Goal: Task Accomplishment & Management: Manage account settings

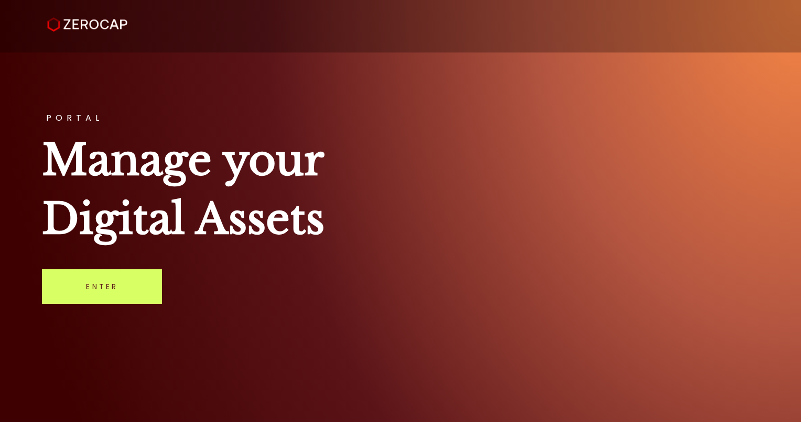
click at [112, 285] on link "Enter" at bounding box center [102, 286] width 120 height 35
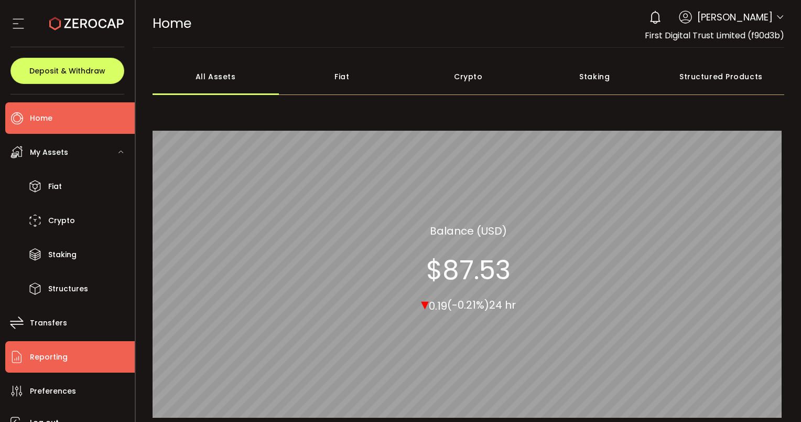
click at [46, 361] on span "Reporting" at bounding box center [49, 356] width 38 height 15
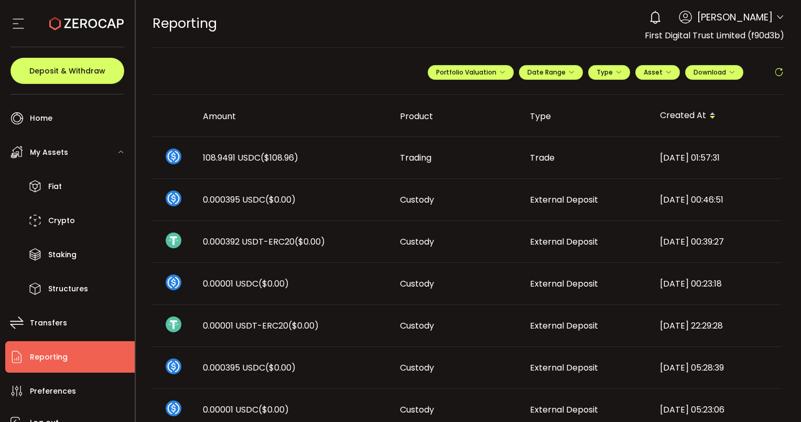
click at [776, 74] on icon at bounding box center [779, 72] width 10 height 10
click at [775, 71] on icon at bounding box center [779, 72] width 10 height 10
click at [53, 74] on span "Deposit & Withdraw" at bounding box center [67, 70] width 76 height 7
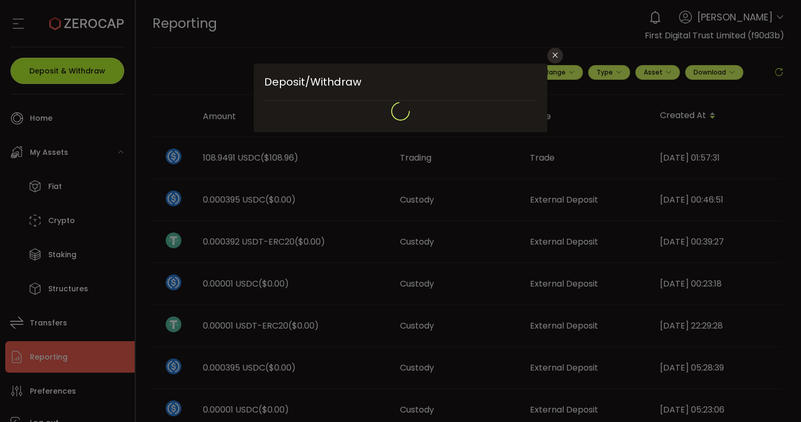
type input "**********"
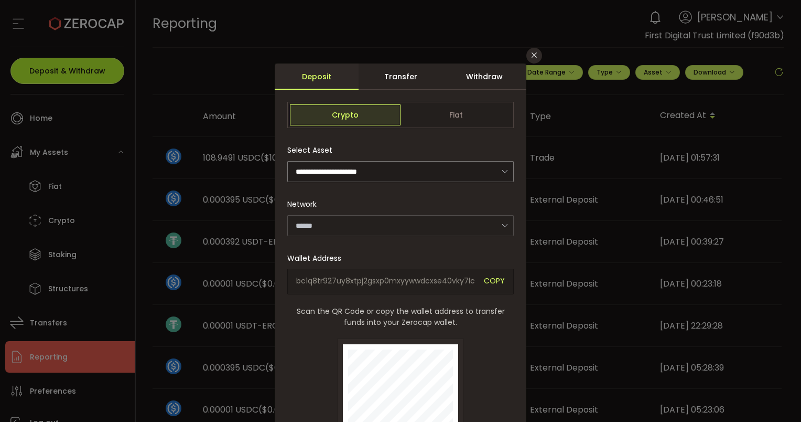
type input "*******"
click at [535, 51] on icon "Close" at bounding box center [534, 55] width 8 height 8
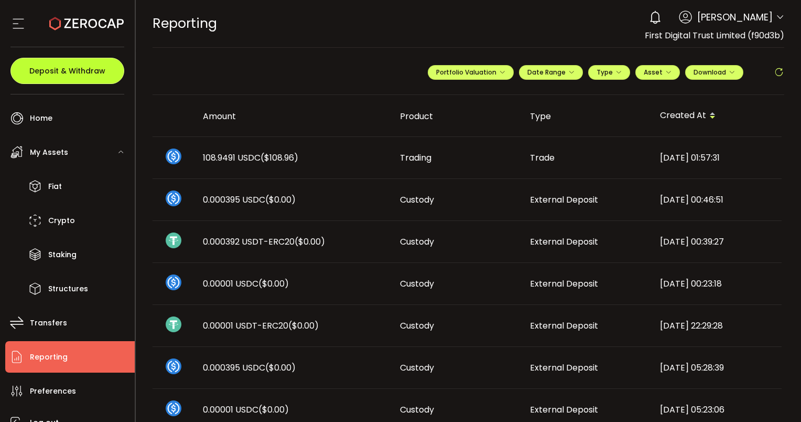
click at [76, 73] on span "Deposit & Withdraw" at bounding box center [67, 70] width 76 height 7
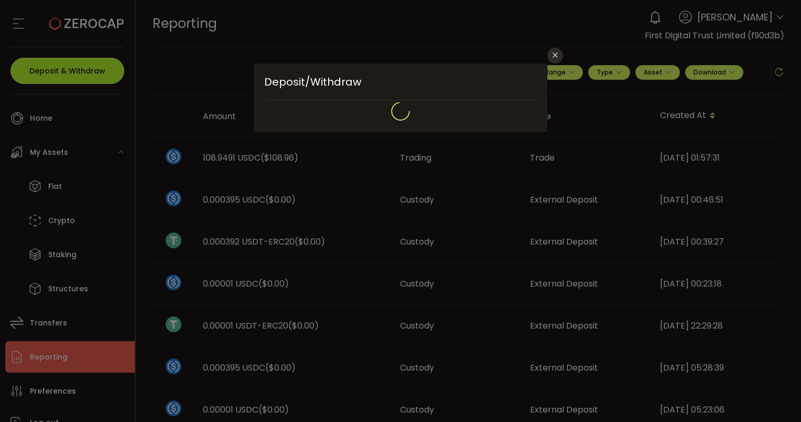
type input "**********"
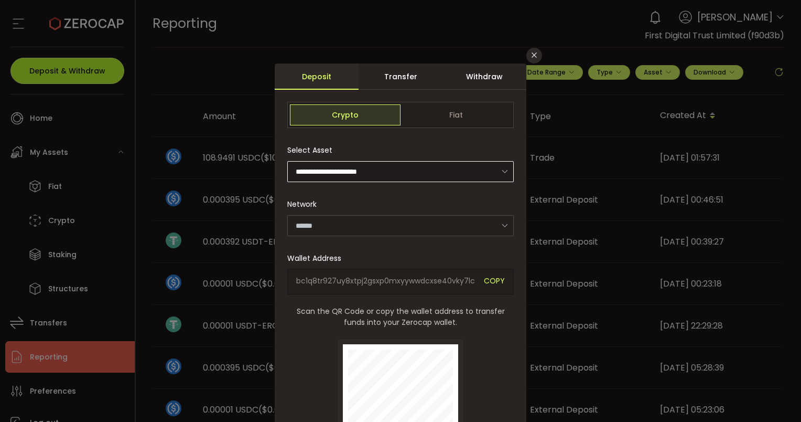
type input "*******"
click at [536, 53] on icon "Close" at bounding box center [534, 55] width 8 height 8
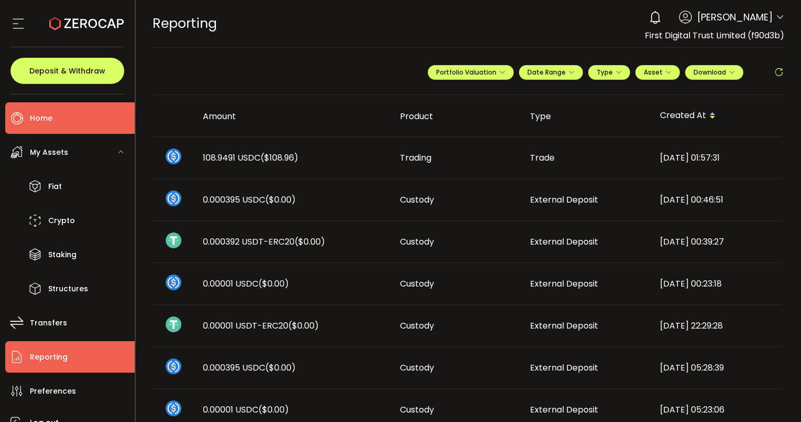
click at [46, 115] on span "Home" at bounding box center [41, 118] width 23 height 15
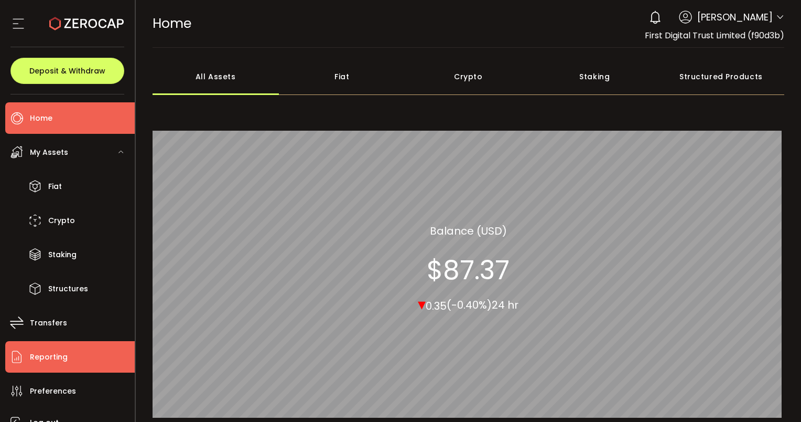
click at [52, 350] on span "Reporting" at bounding box center [49, 356] width 38 height 15
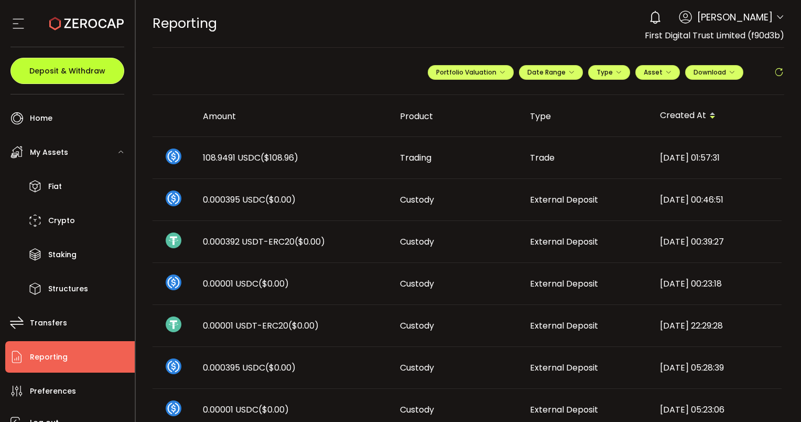
click at [59, 68] on span "Deposit & Withdraw" at bounding box center [67, 70] width 76 height 7
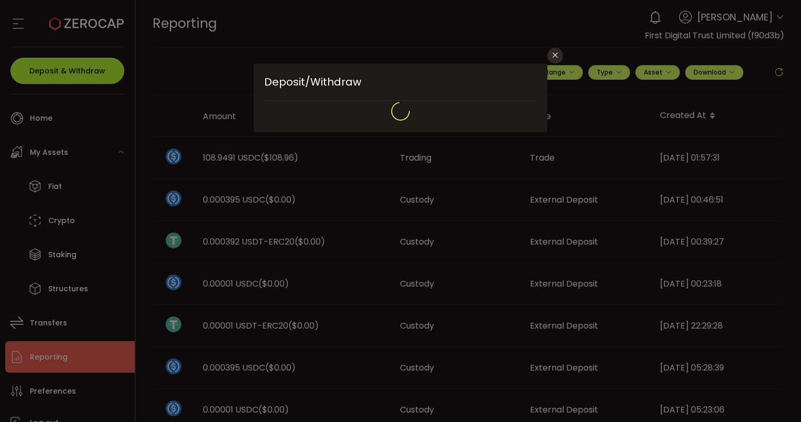
type input "**********"
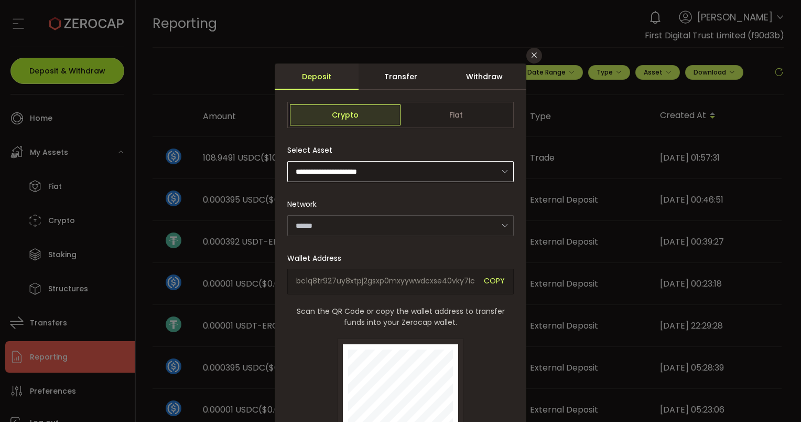
type input "*******"
click at [473, 71] on div "Withdraw" at bounding box center [485, 76] width 84 height 26
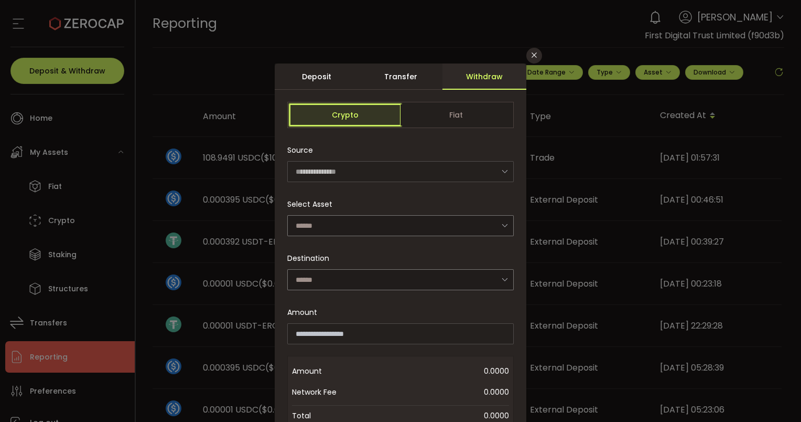
click at [344, 117] on span "Crypto" at bounding box center [345, 114] width 111 height 21
click at [482, 223] on input "dialog" at bounding box center [400, 225] width 227 height 21
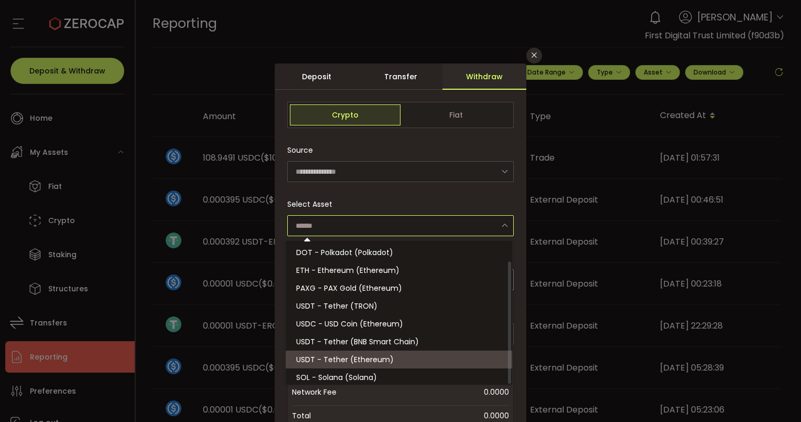
scroll to position [23, 0]
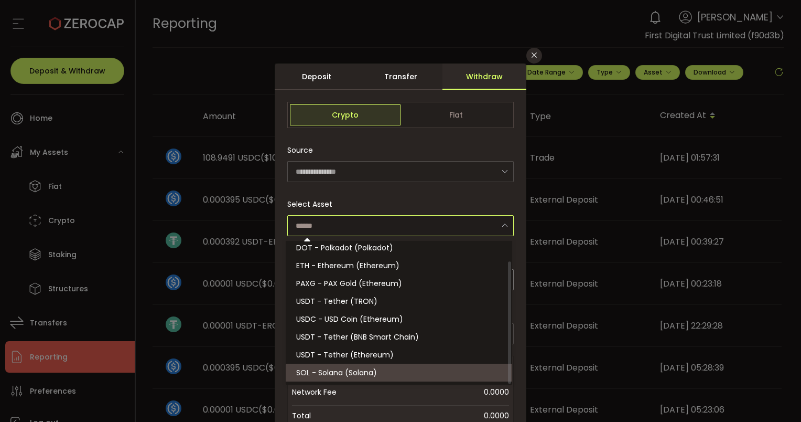
click at [343, 373] on span "SOL - Solana (Solana)" at bounding box center [336, 372] width 81 height 10
type input "**********"
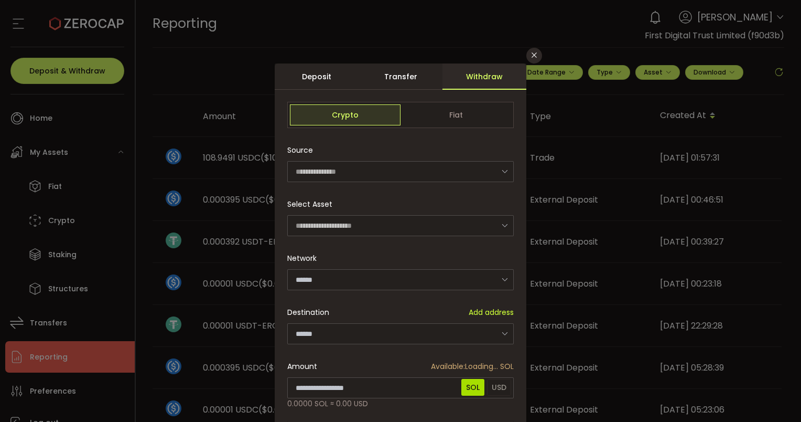
type input "******"
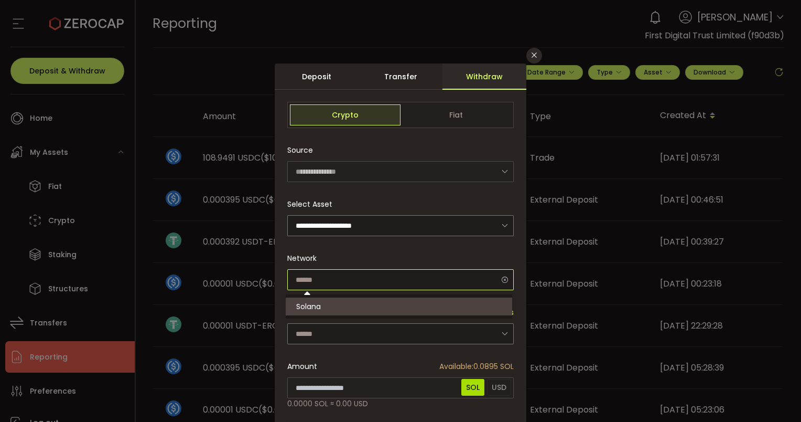
click at [338, 283] on input "dialog" at bounding box center [400, 279] width 227 height 21
type input "******"
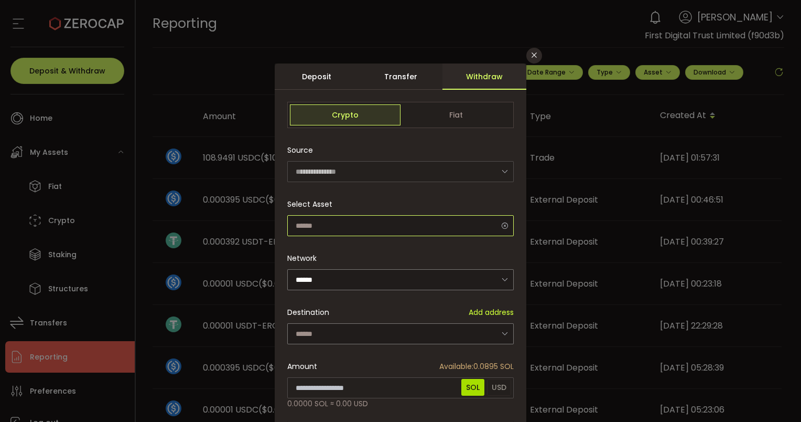
scroll to position [20, 0]
click at [335, 228] on input "dialog" at bounding box center [400, 225] width 227 height 21
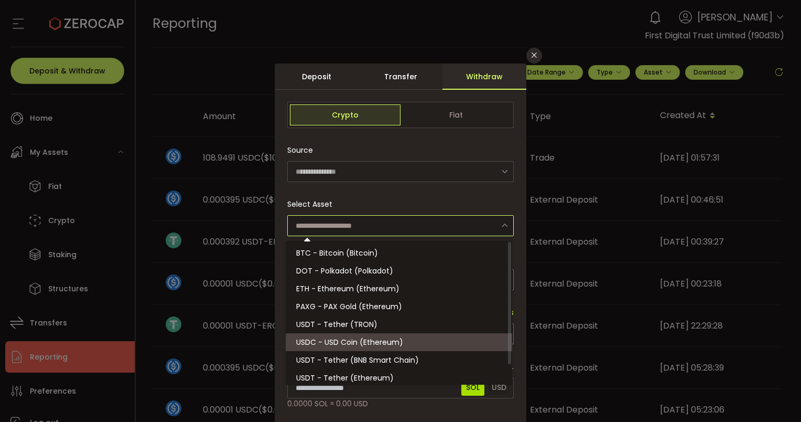
scroll to position [23, 0]
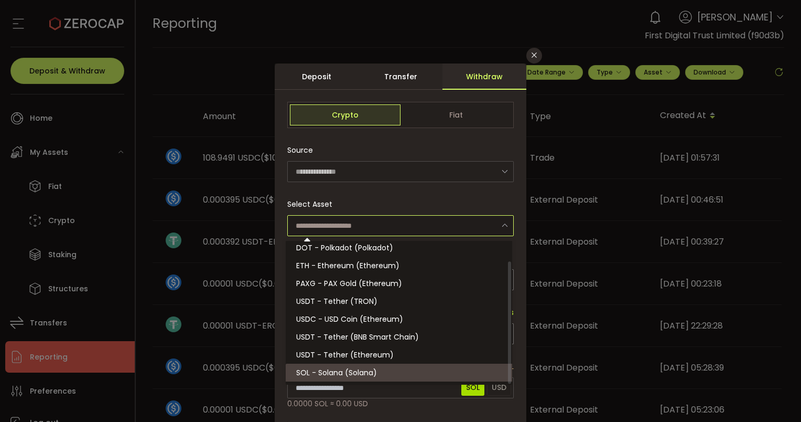
click at [340, 371] on span "SOL - Solana (Solana)" at bounding box center [336, 372] width 81 height 10
type input "**********"
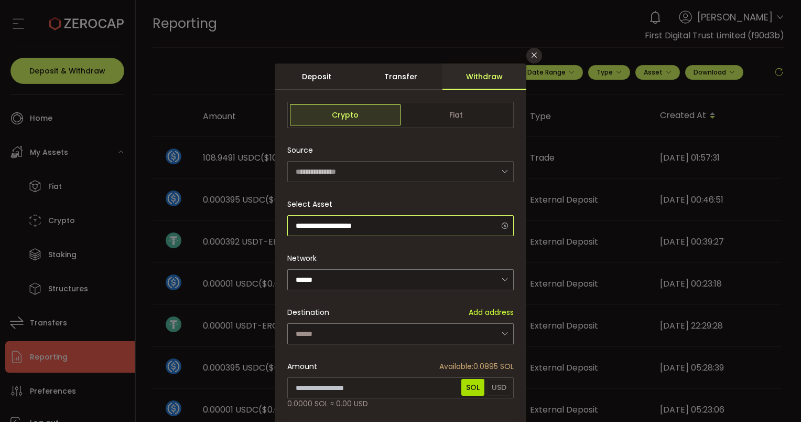
click at [341, 229] on input "**********" at bounding box center [400, 225] width 227 height 21
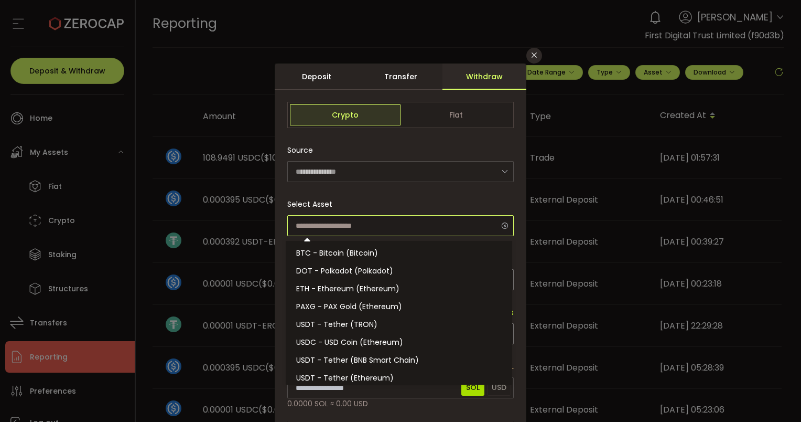
scroll to position [20, 0]
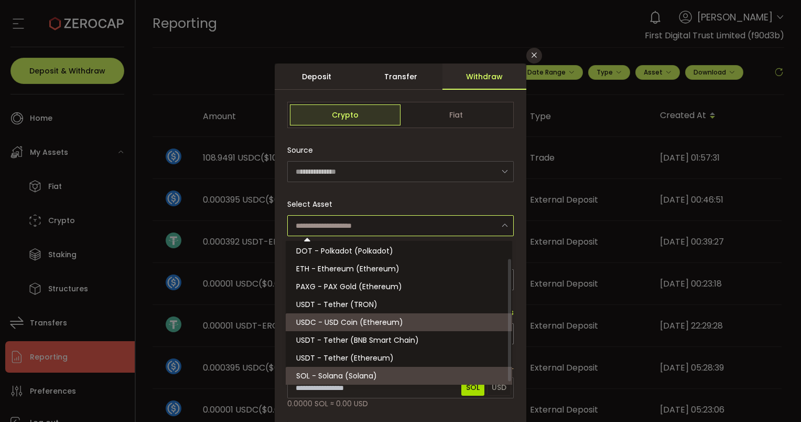
click at [315, 321] on span "USDC - USD Coin (Ethereum)" at bounding box center [349, 322] width 107 height 10
type input "**********"
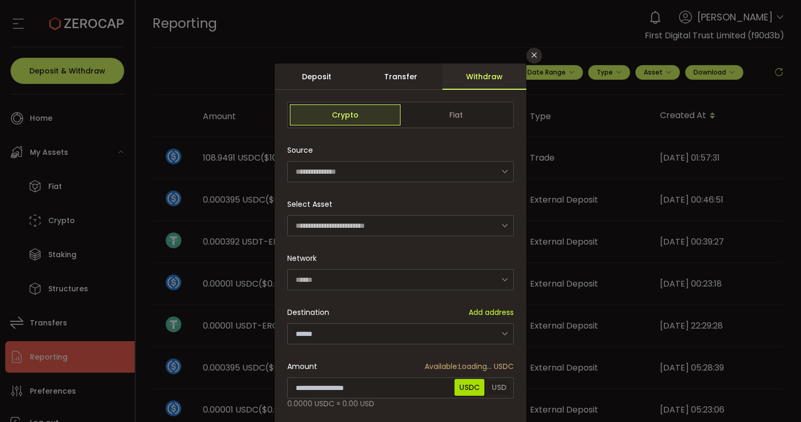
type input "********"
click at [532, 57] on icon "Close" at bounding box center [534, 55] width 8 height 8
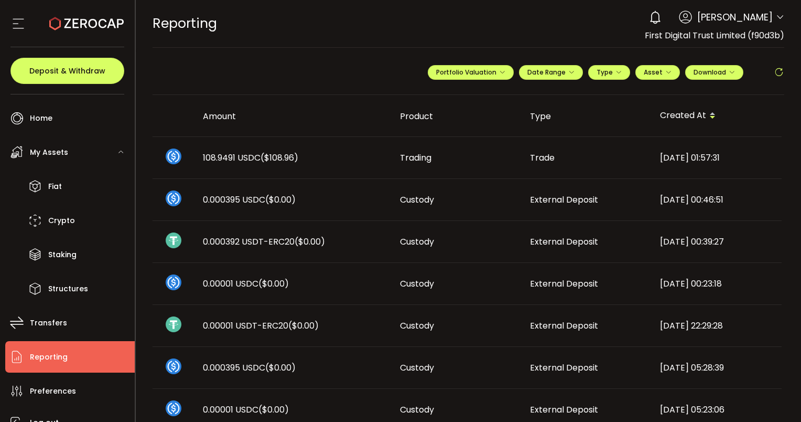
click at [777, 73] on icon at bounding box center [779, 72] width 10 height 10
click at [92, 68] on span "Deposit & Withdraw" at bounding box center [67, 70] width 76 height 7
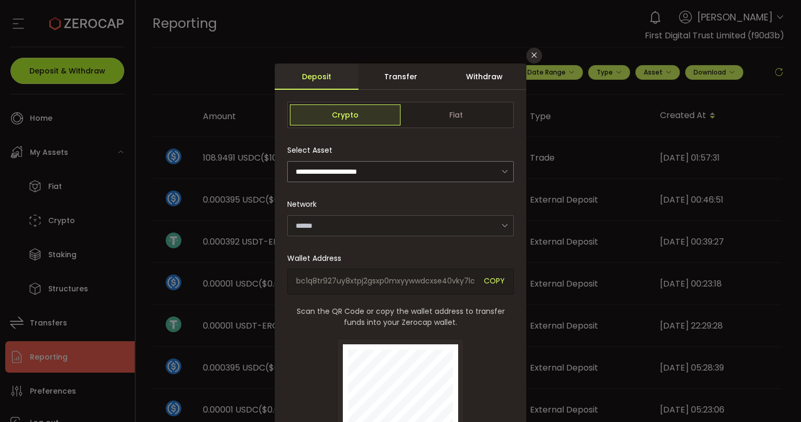
type input "*******"
click at [467, 80] on div "Withdraw" at bounding box center [485, 76] width 84 height 26
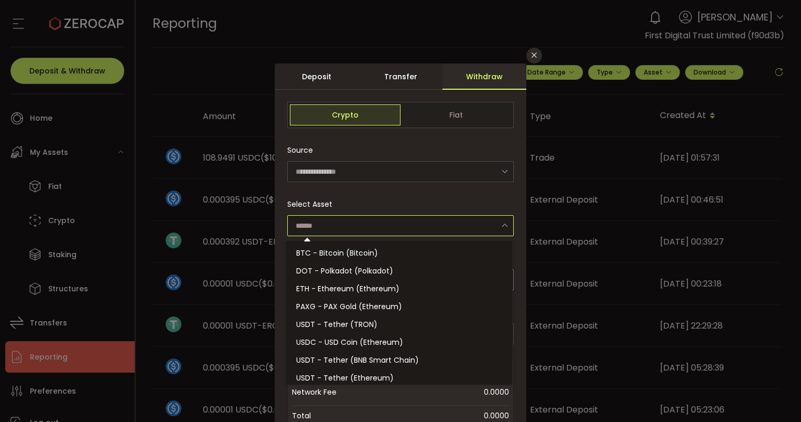
click at [390, 228] on input "dialog" at bounding box center [400, 225] width 227 height 21
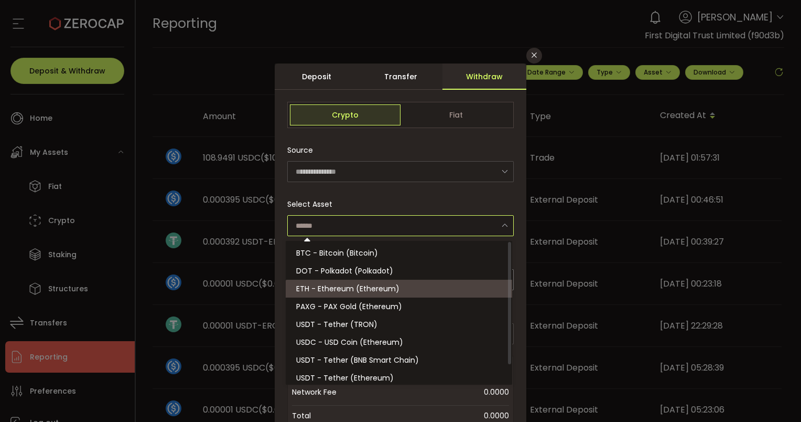
scroll to position [23, 0]
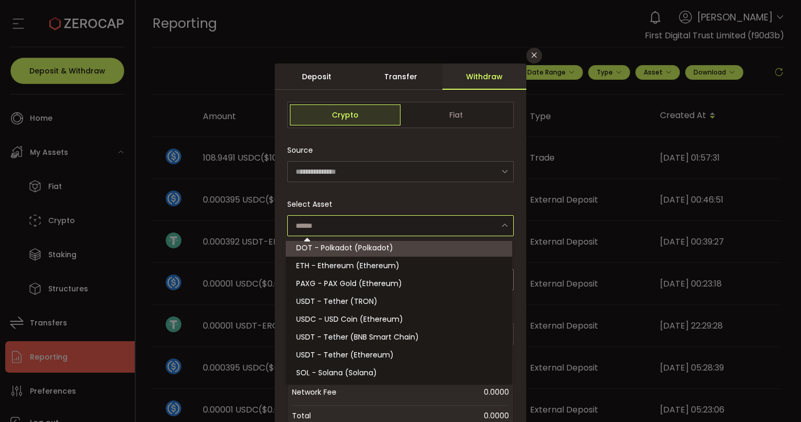
click at [343, 200] on div "Select Asset" at bounding box center [400, 215] width 227 height 42
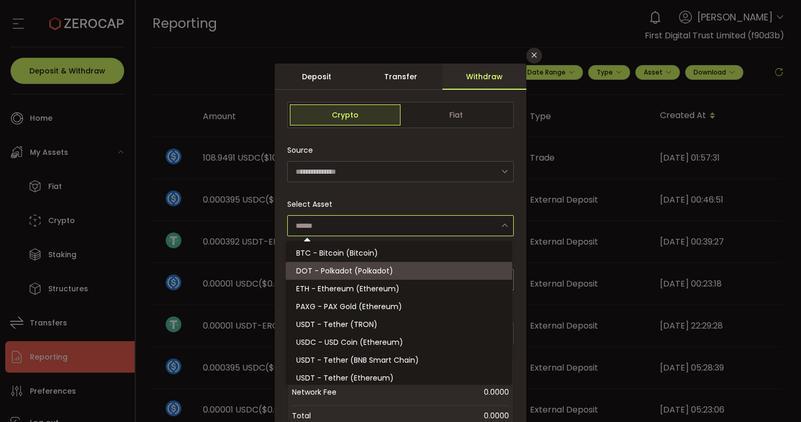
click at [416, 223] on input "dialog" at bounding box center [400, 225] width 227 height 21
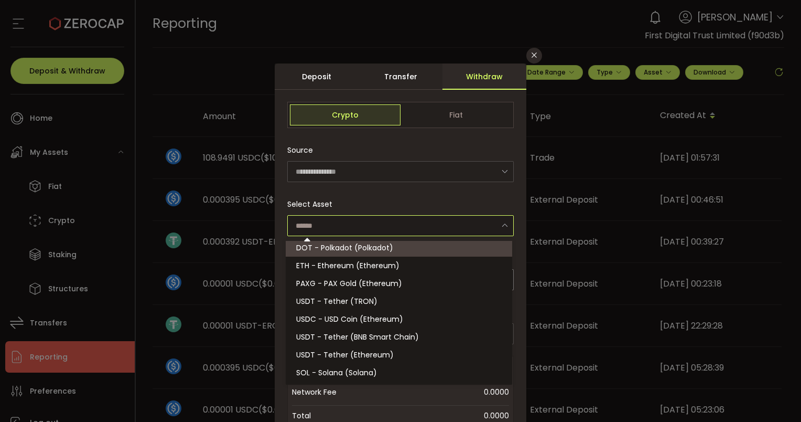
click at [411, 194] on div "Select Asset" at bounding box center [400, 215] width 227 height 42
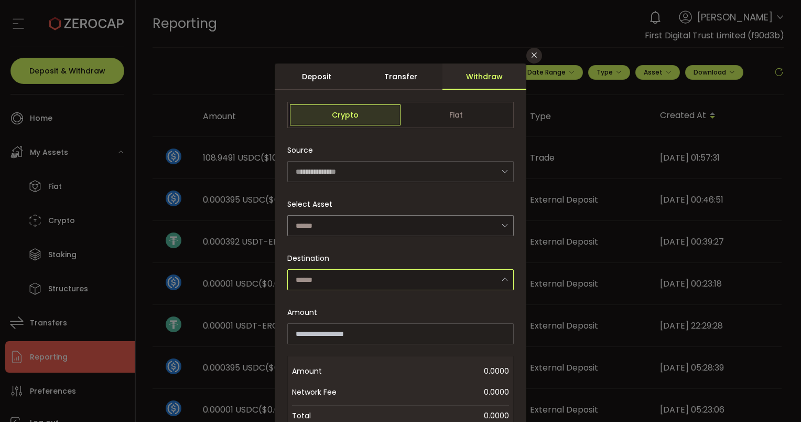
click at [391, 285] on input "dialog" at bounding box center [400, 279] width 227 height 21
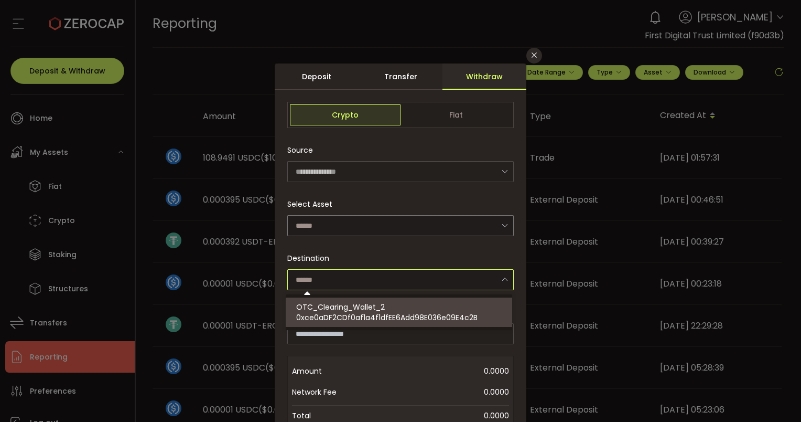
click at [389, 306] on div "OTC_Clearing_Wallet_2 0xce0aDF2CDf0af1a4f1dfEE6Add98E036e09E4c2B" at bounding box center [400, 311] width 209 height 29
type input "**********"
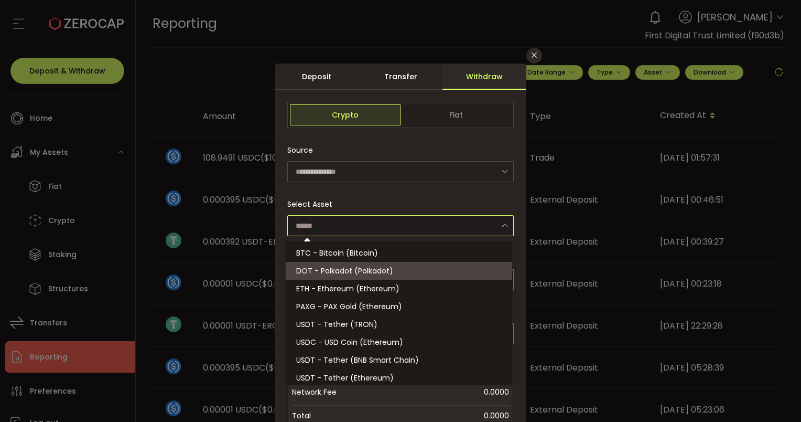
click at [388, 222] on input "dialog" at bounding box center [400, 225] width 227 height 21
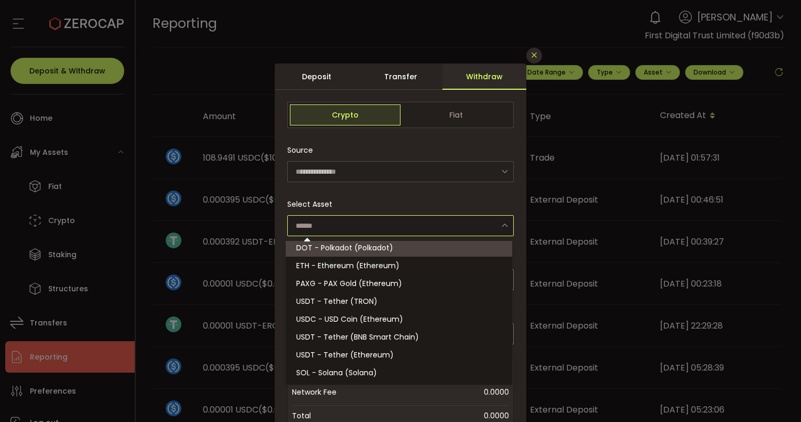
click at [531, 53] on icon "Close" at bounding box center [534, 55] width 8 height 8
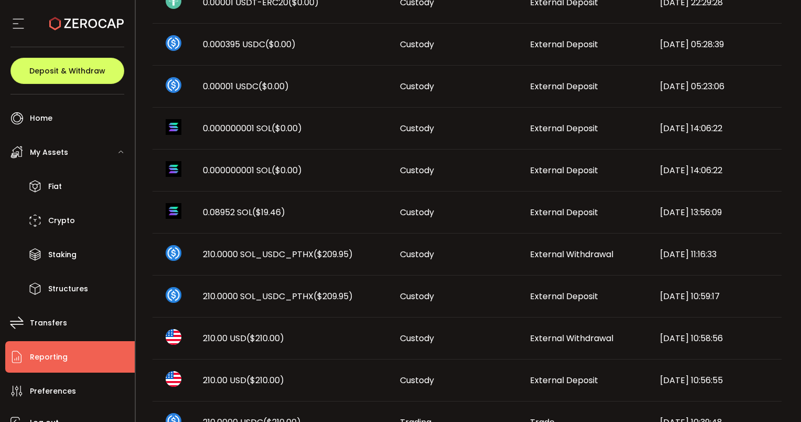
scroll to position [340, 0]
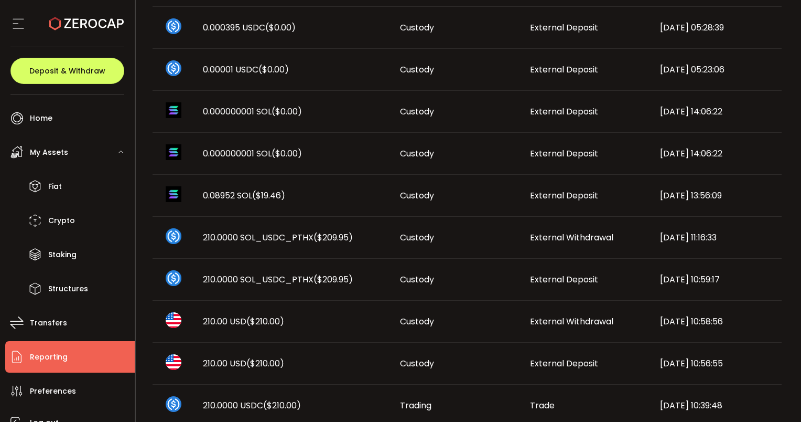
click at [567, 322] on span "External Withdrawal" at bounding box center [571, 321] width 83 height 12
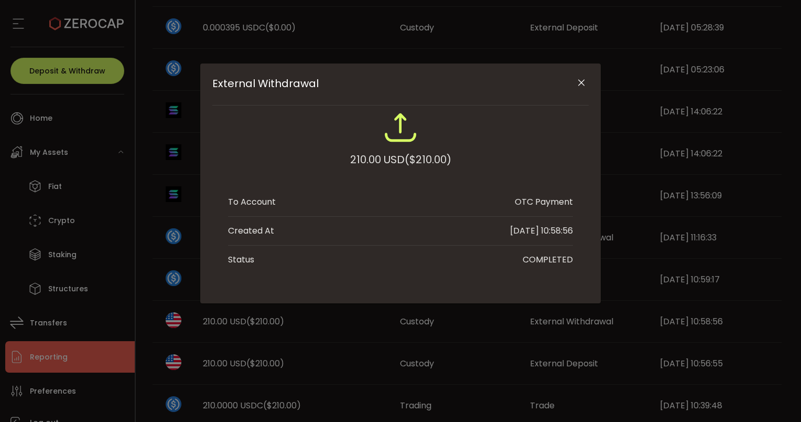
click at [580, 81] on icon "Close" at bounding box center [581, 83] width 10 height 10
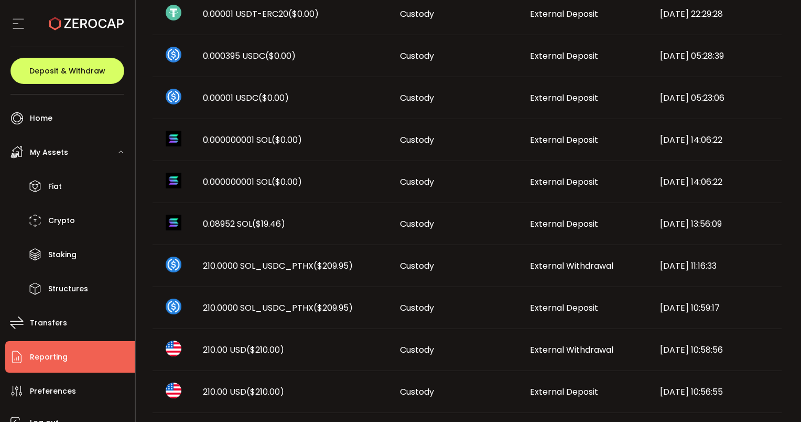
scroll to position [310, 0]
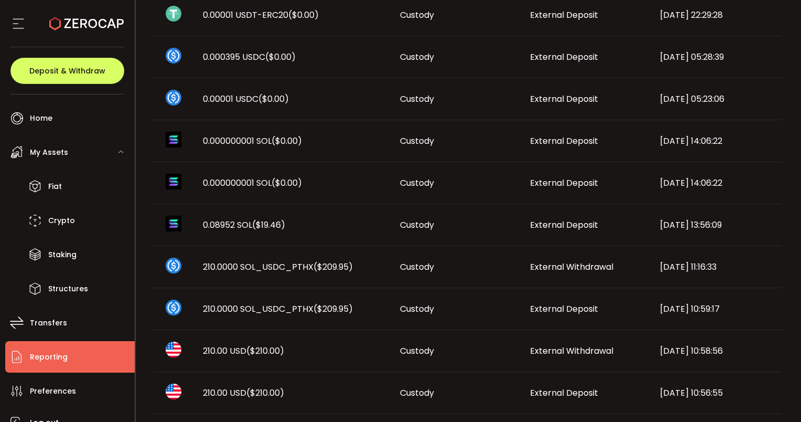
click at [287, 301] on td "210.0000 SOL_USDC_PTHX ($209.95)" at bounding box center [293, 309] width 197 height 42
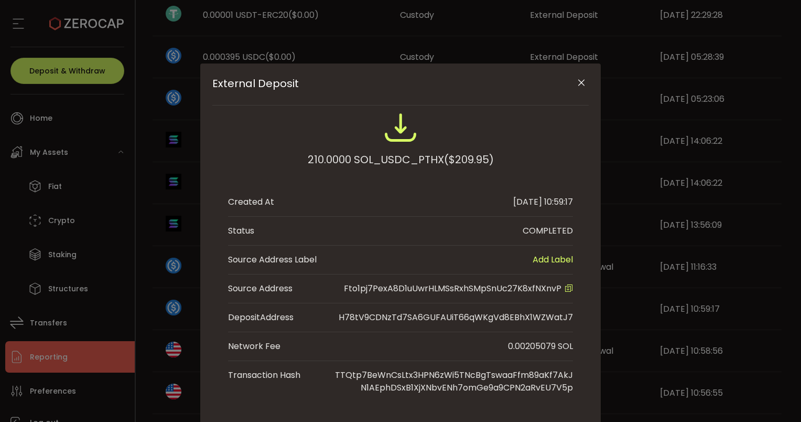
scroll to position [35, 0]
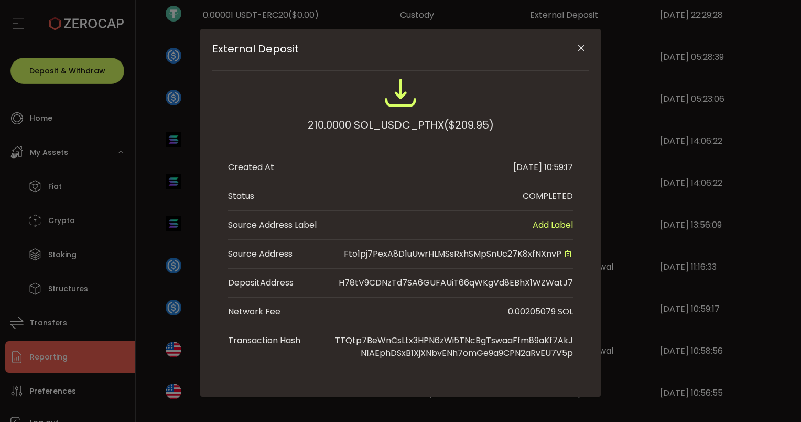
click at [581, 47] on icon "Close" at bounding box center [581, 48] width 10 height 10
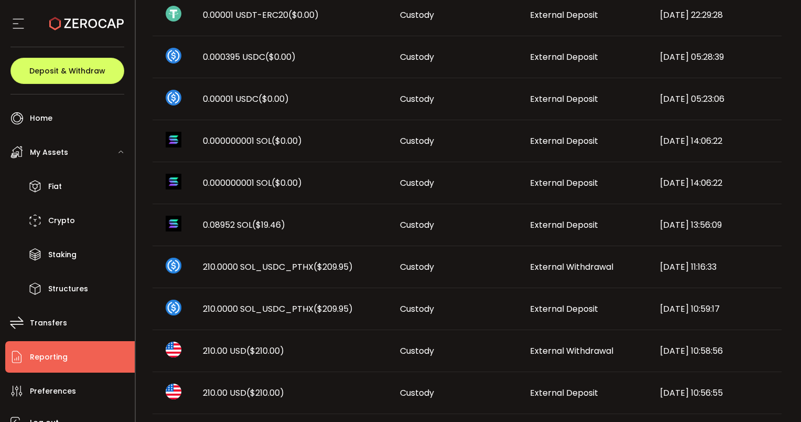
click at [566, 263] on span "External Withdrawal" at bounding box center [571, 267] width 83 height 12
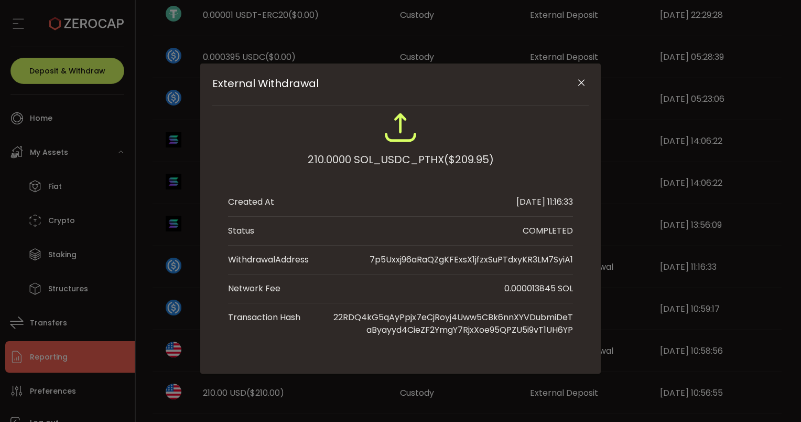
click at [583, 82] on icon "Close" at bounding box center [581, 83] width 10 height 10
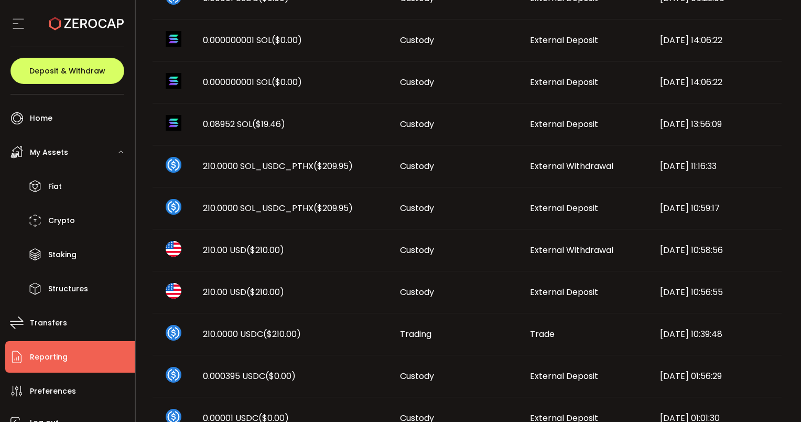
scroll to position [411, 0]
click at [284, 334] on span "($210.00)" at bounding box center [282, 334] width 38 height 12
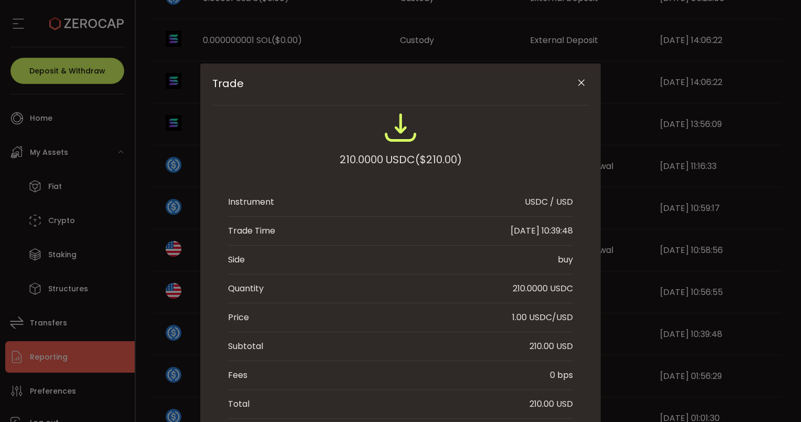
scroll to position [77, 0]
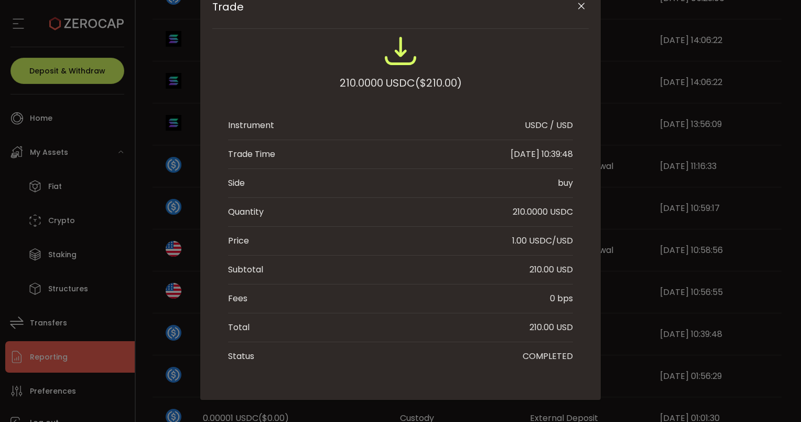
click at [577, 6] on icon "Close" at bounding box center [581, 6] width 10 height 10
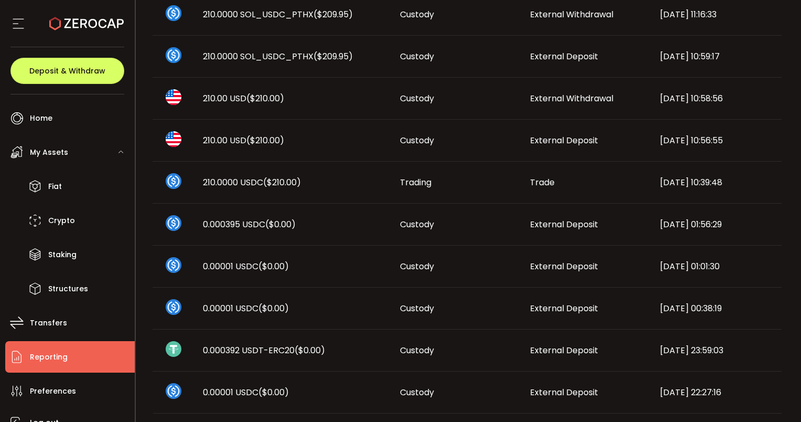
scroll to position [562, 0]
click at [557, 104] on div "External Withdrawal" at bounding box center [587, 99] width 130 height 12
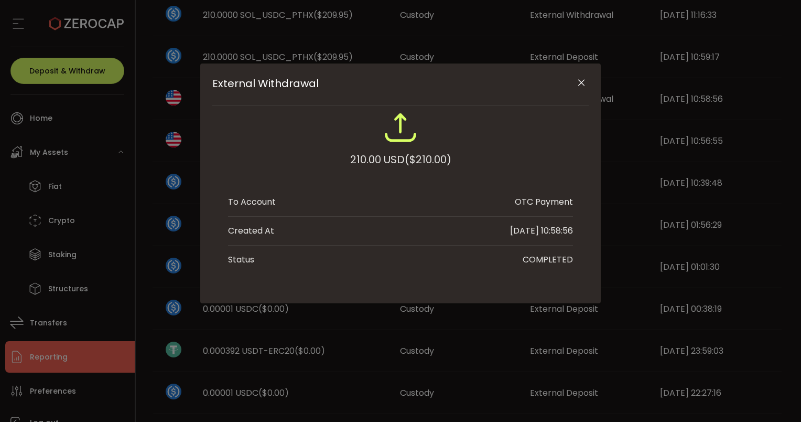
click at [579, 85] on icon "Close" at bounding box center [581, 83] width 10 height 10
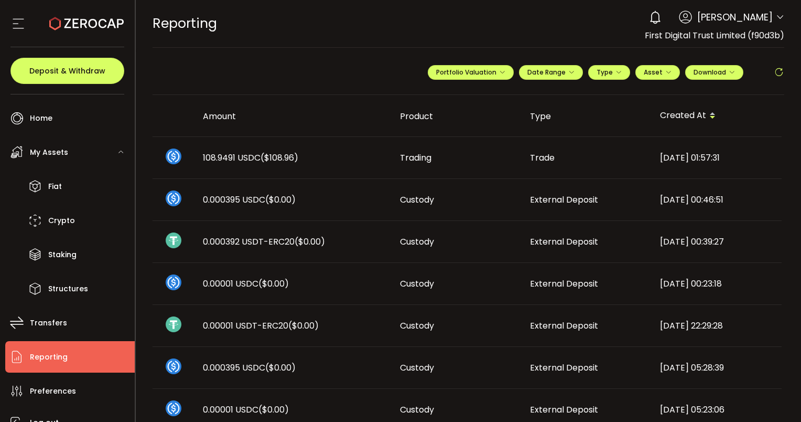
click at [780, 74] on icon at bounding box center [779, 72] width 10 height 10
click at [775, 70] on icon at bounding box center [779, 72] width 10 height 10
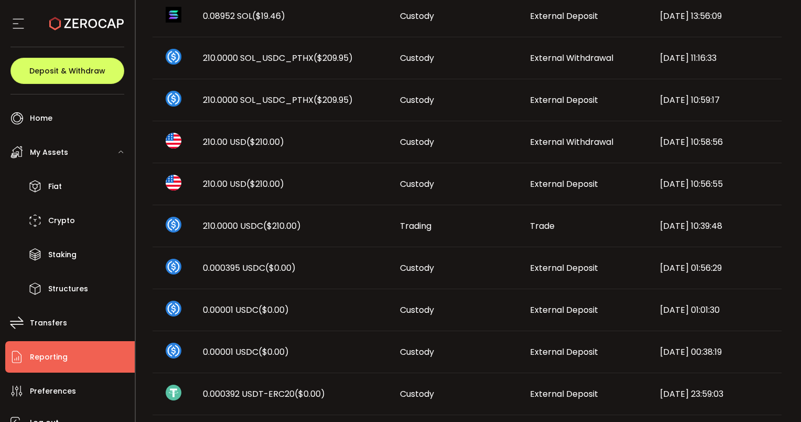
scroll to position [501, 0]
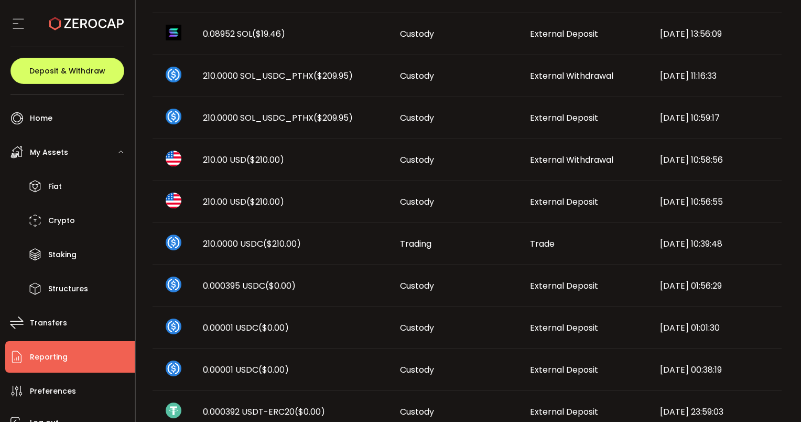
click at [588, 154] on span "External Withdrawal" at bounding box center [571, 160] width 83 height 12
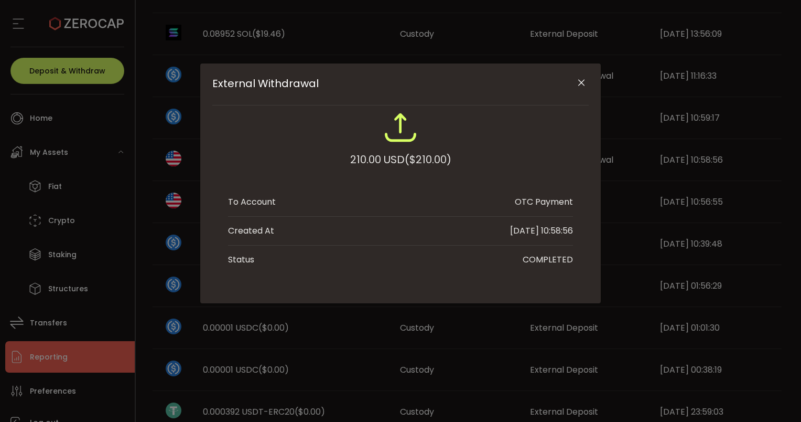
click at [397, 168] on div "210.00 USD ($210.00)" at bounding box center [400, 145] width 345 height 69
click at [582, 78] on icon "Close" at bounding box center [581, 83] width 10 height 10
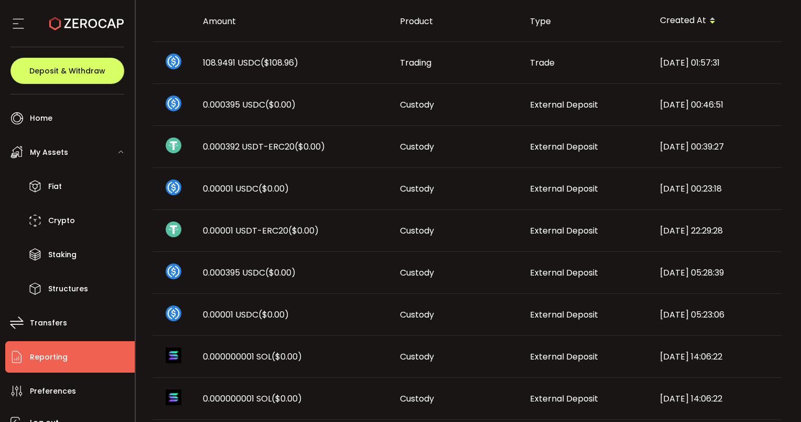
scroll to position [0, 0]
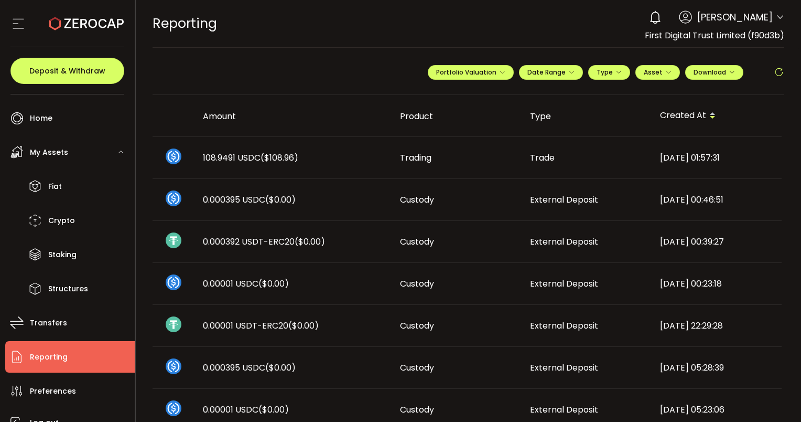
click at [780, 72] on icon at bounding box center [779, 72] width 10 height 10
click at [59, 72] on span "Deposit & Withdraw" at bounding box center [67, 70] width 76 height 7
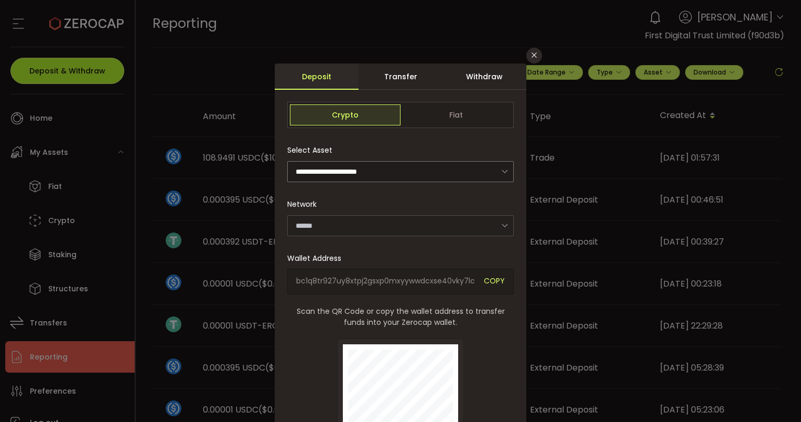
type input "*******"
click at [472, 78] on div "Withdraw" at bounding box center [485, 76] width 84 height 26
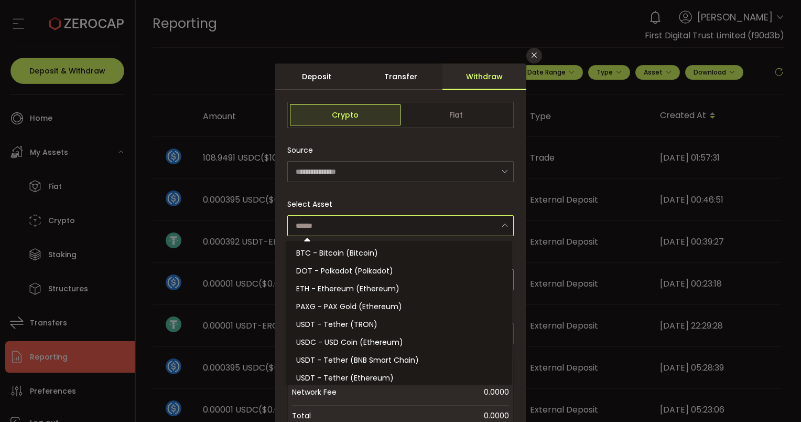
click at [363, 220] on input "dialog" at bounding box center [400, 225] width 227 height 21
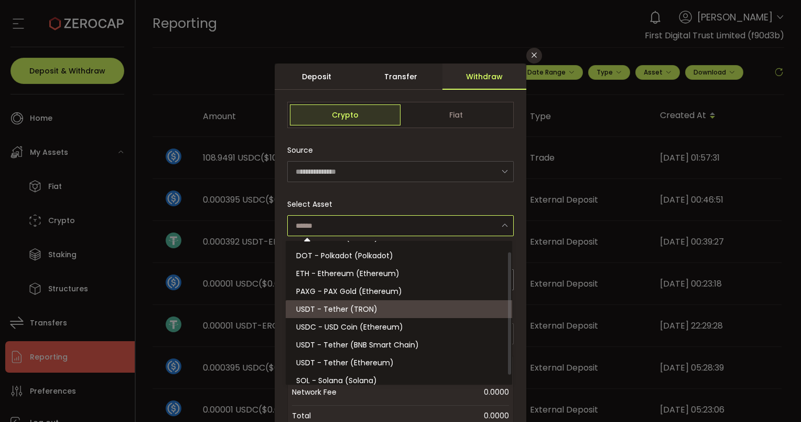
scroll to position [23, 0]
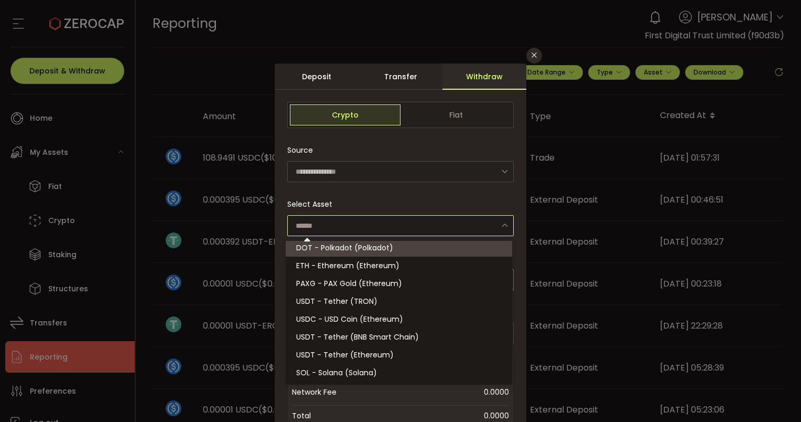
click at [353, 195] on div "Select Asset" at bounding box center [400, 215] width 227 height 42
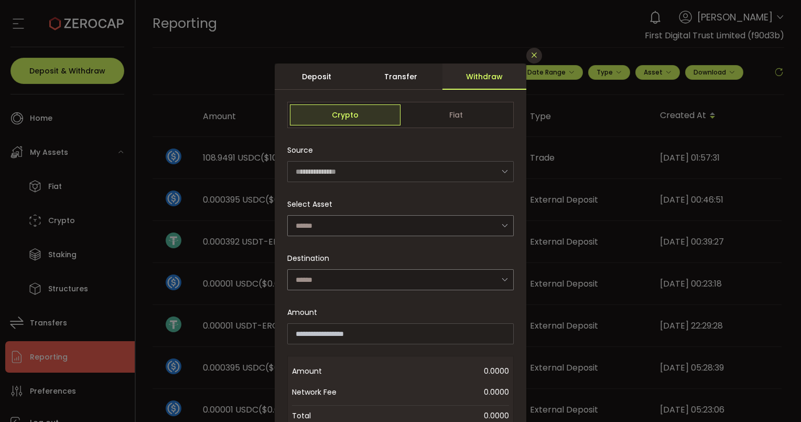
click at [534, 53] on icon "Close" at bounding box center [534, 55] width 8 height 8
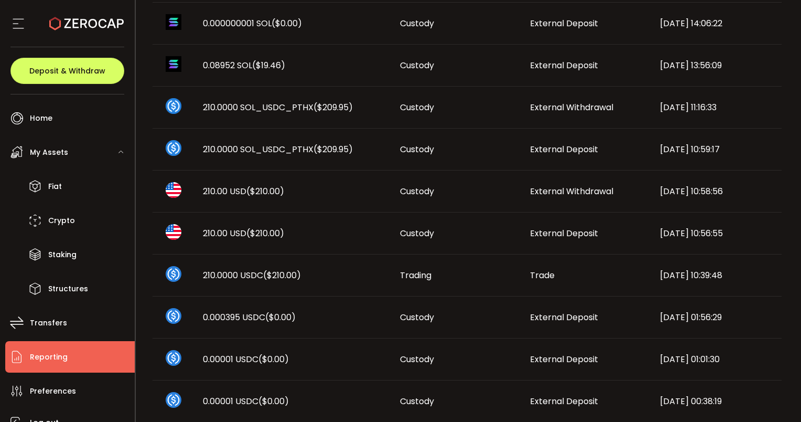
scroll to position [472, 0]
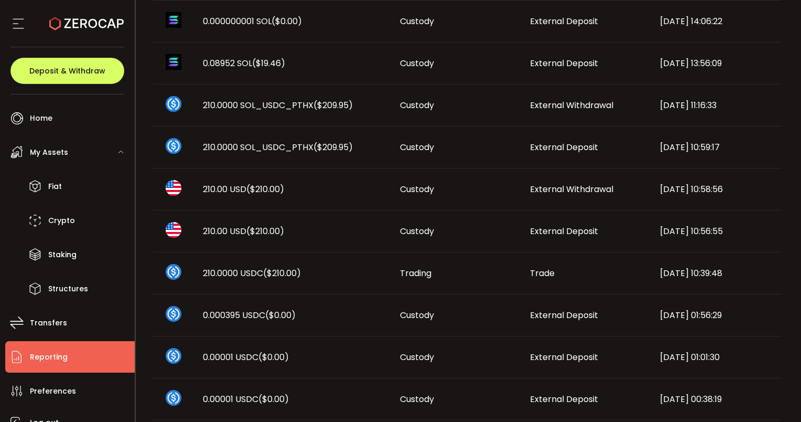
click at [249, 147] on span "210.0000 SOL_USDC_PTHX ($209.95)" at bounding box center [278, 147] width 150 height 12
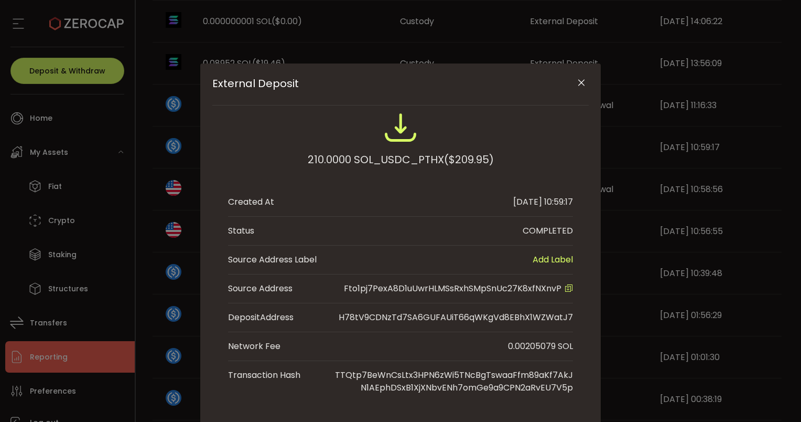
click at [581, 80] on icon "Close" at bounding box center [581, 83] width 10 height 10
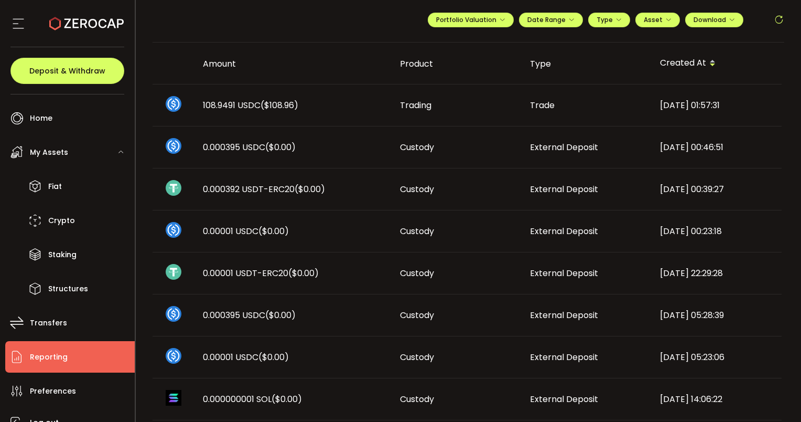
scroll to position [0, 0]
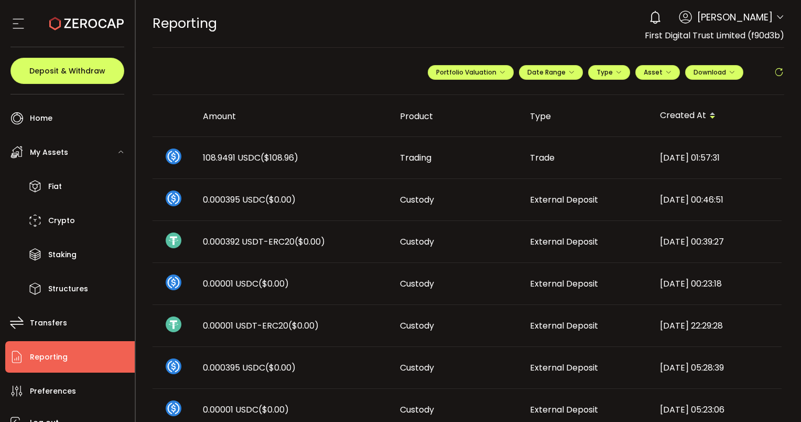
click at [776, 70] on icon at bounding box center [779, 72] width 10 height 10
click at [774, 71] on icon at bounding box center [779, 72] width 10 height 10
